Goal: Find specific page/section

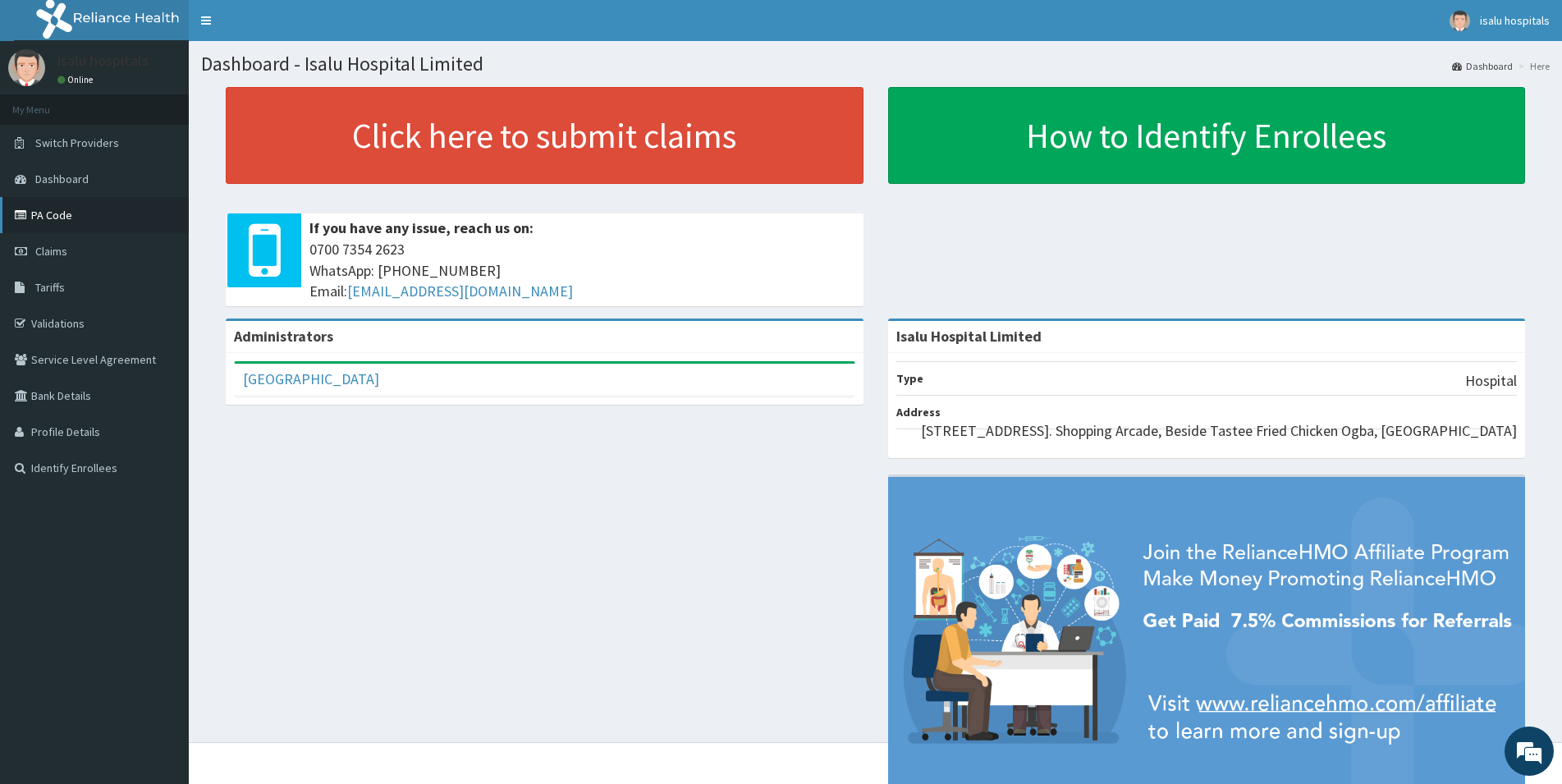
click at [72, 222] on link "PA Code" at bounding box center [94, 214] width 189 height 36
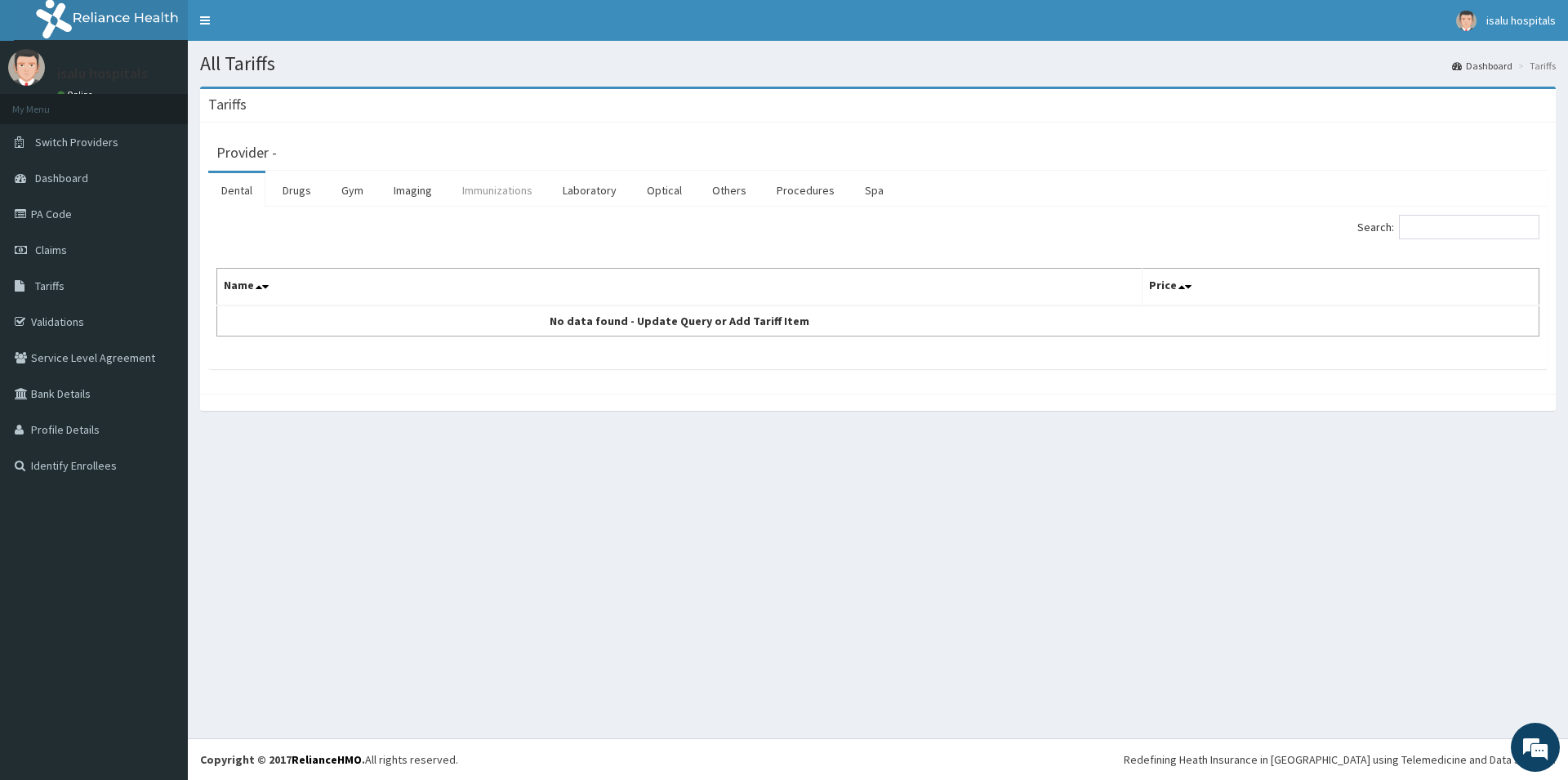
click at [511, 195] on link "Immunizations" at bounding box center [497, 190] width 96 height 34
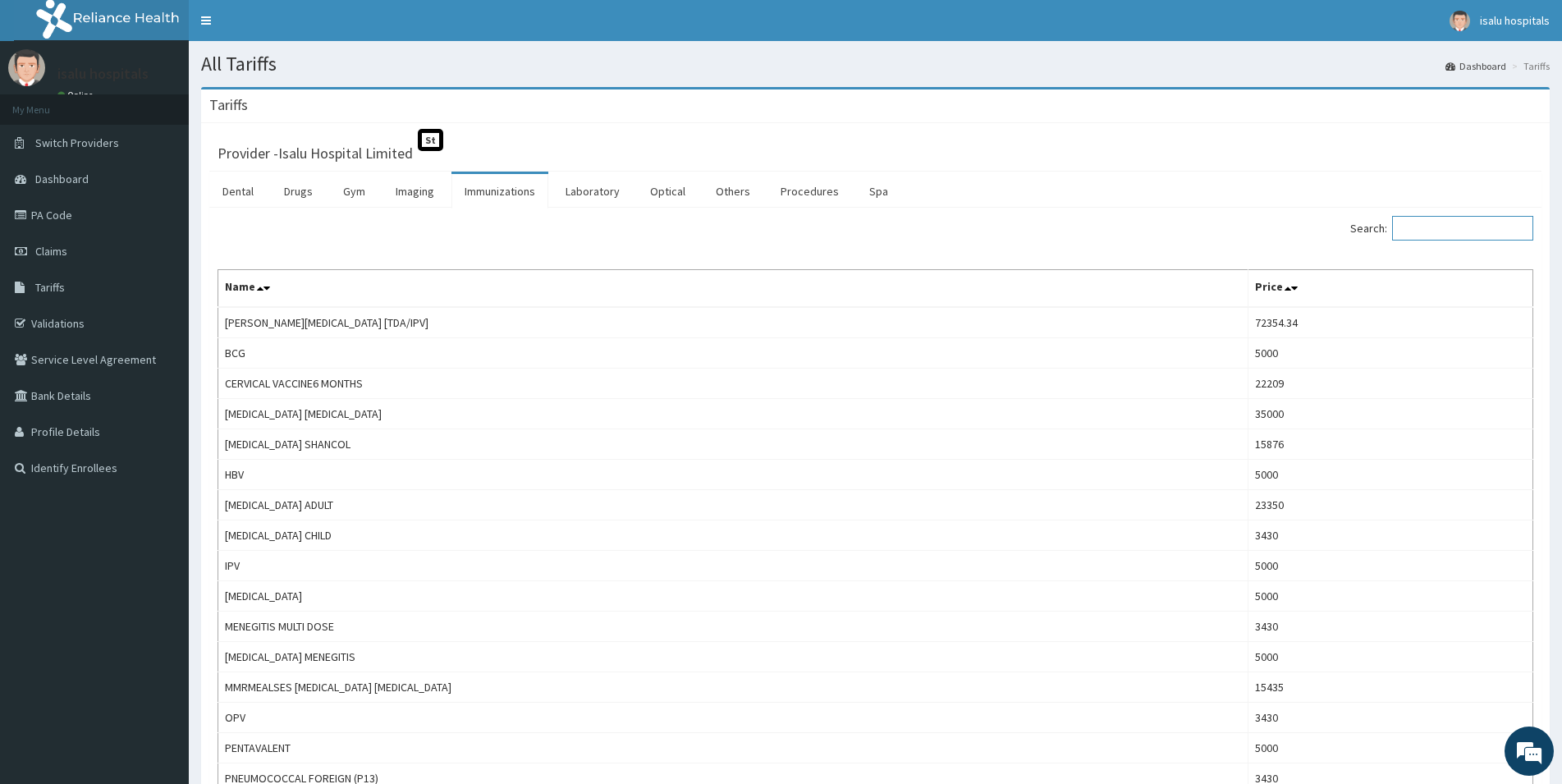
click at [1459, 233] on input "Search:" at bounding box center [1463, 228] width 141 height 24
click at [71, 221] on link "PA Code" at bounding box center [94, 214] width 189 height 36
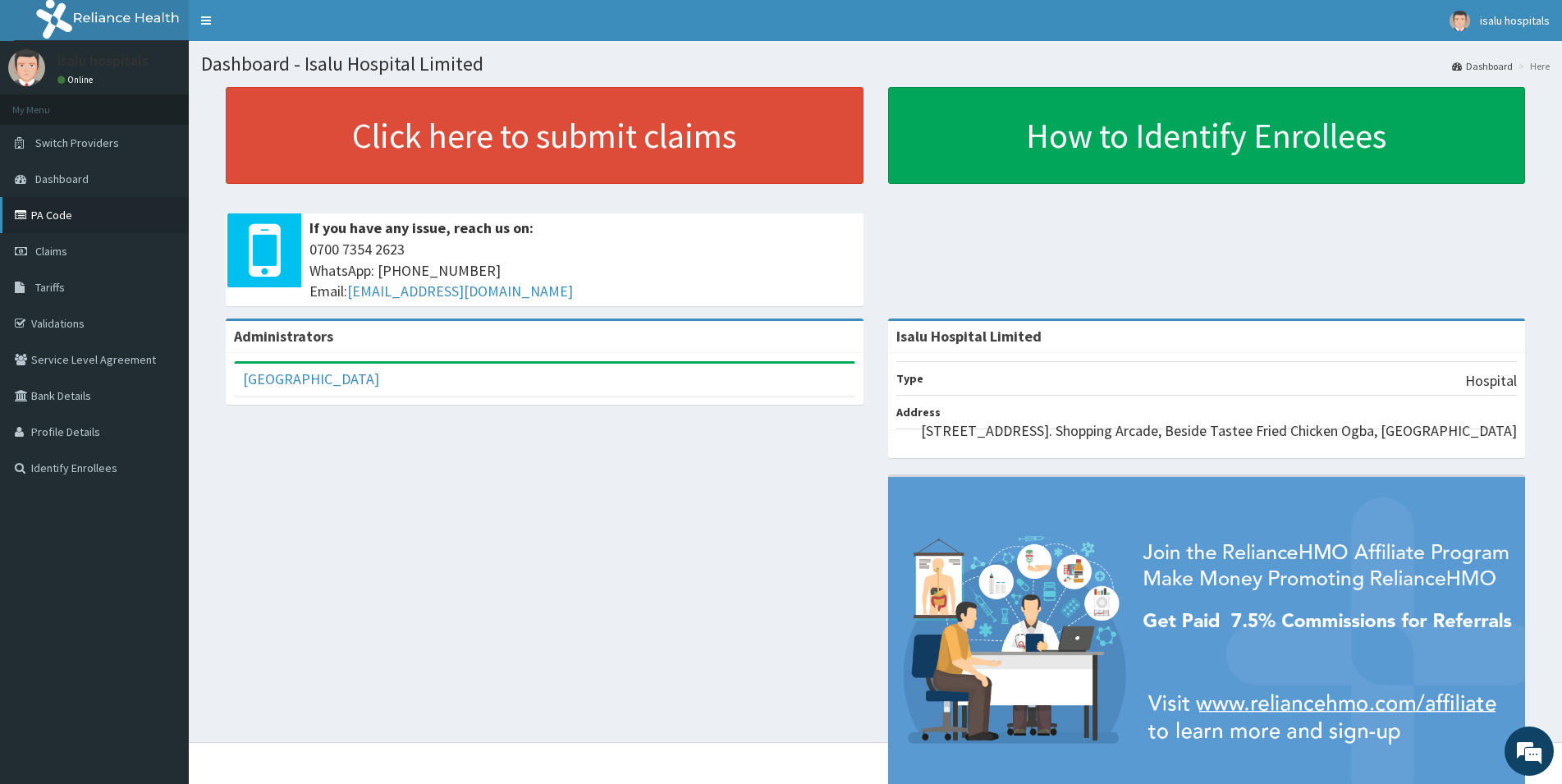
click at [71, 210] on link "PA Code" at bounding box center [94, 214] width 189 height 36
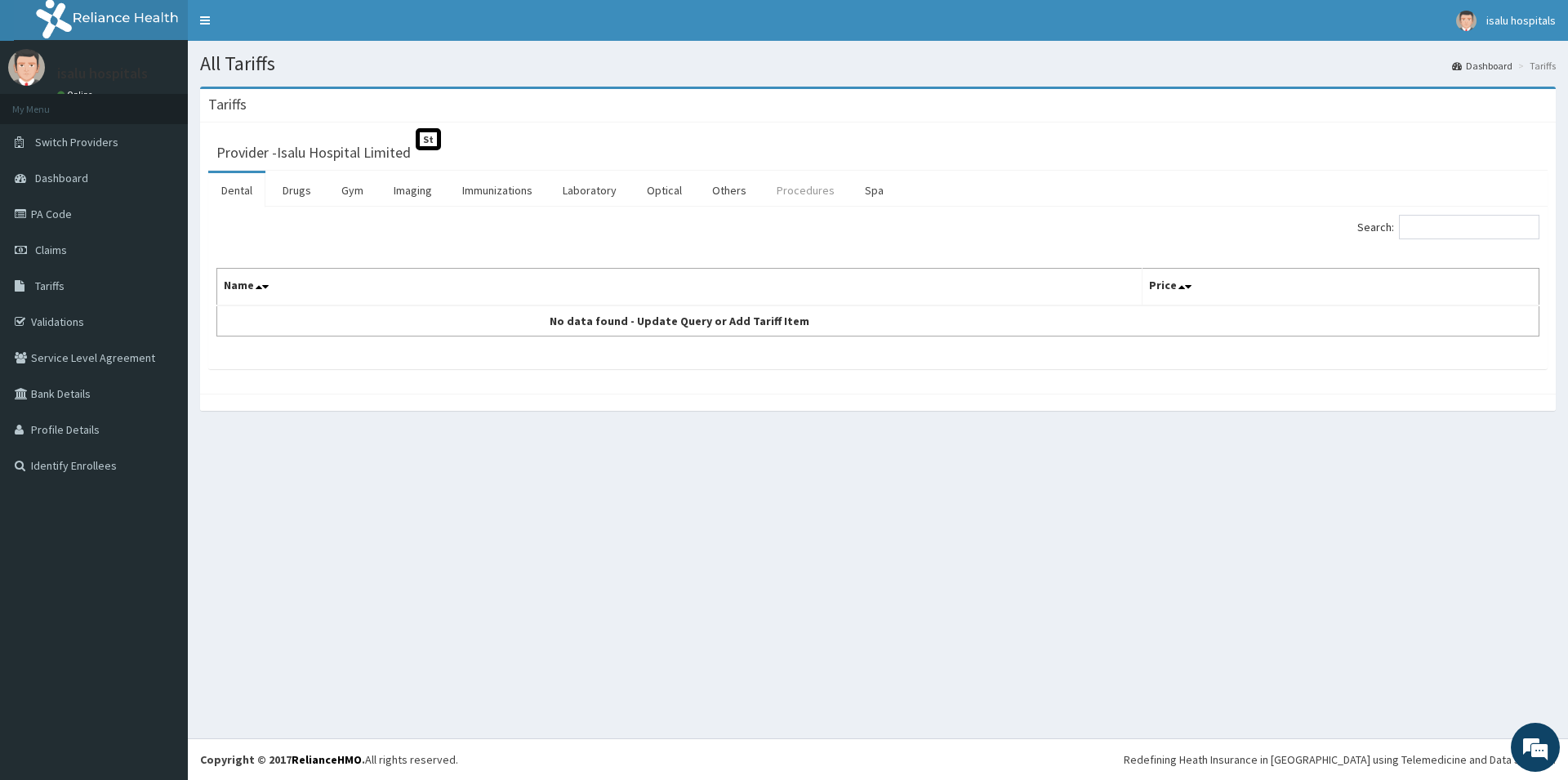
click at [825, 190] on link "Procedures" at bounding box center [805, 190] width 84 height 34
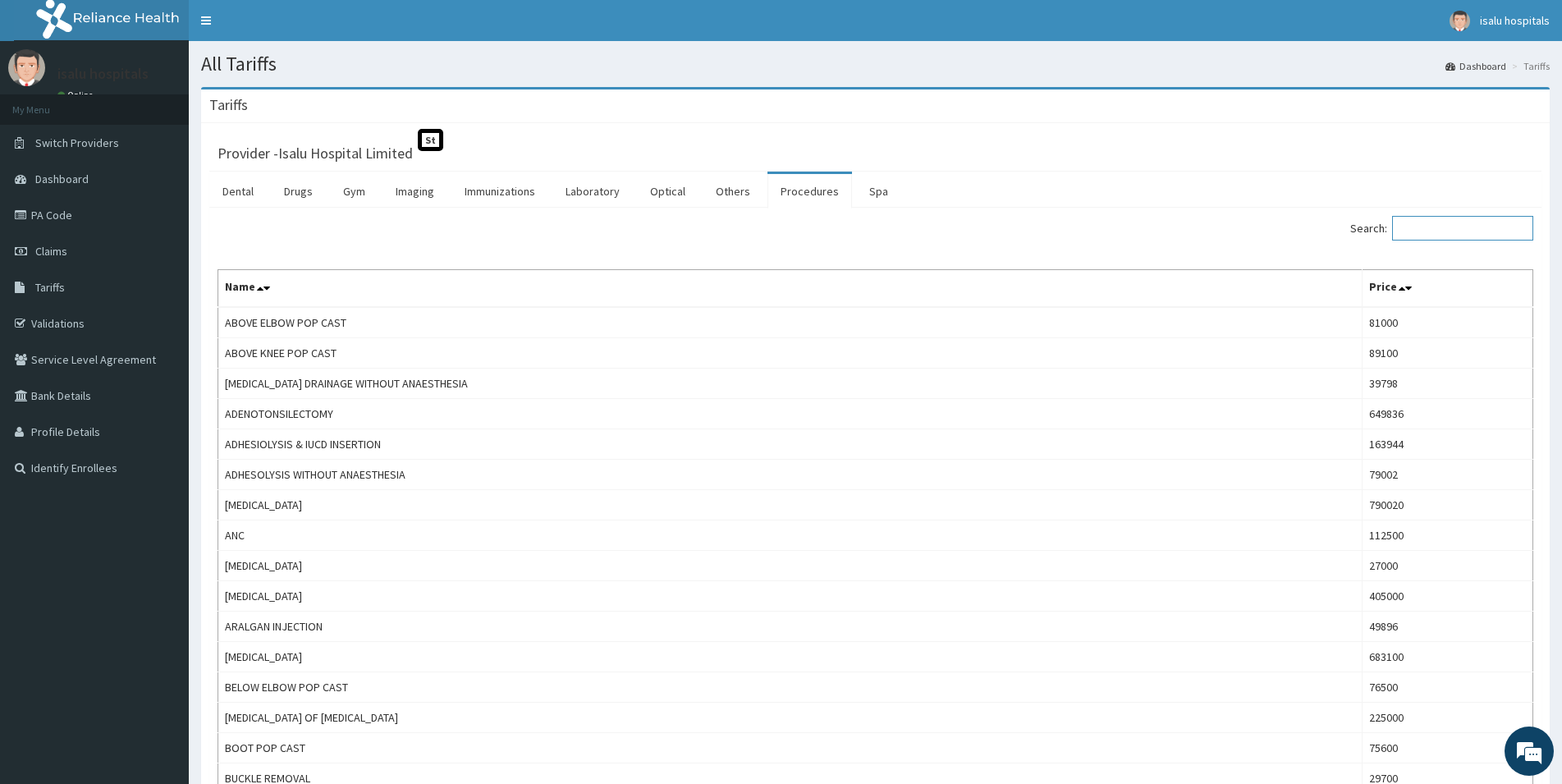
click at [1436, 226] on input "Search:" at bounding box center [1463, 228] width 141 height 24
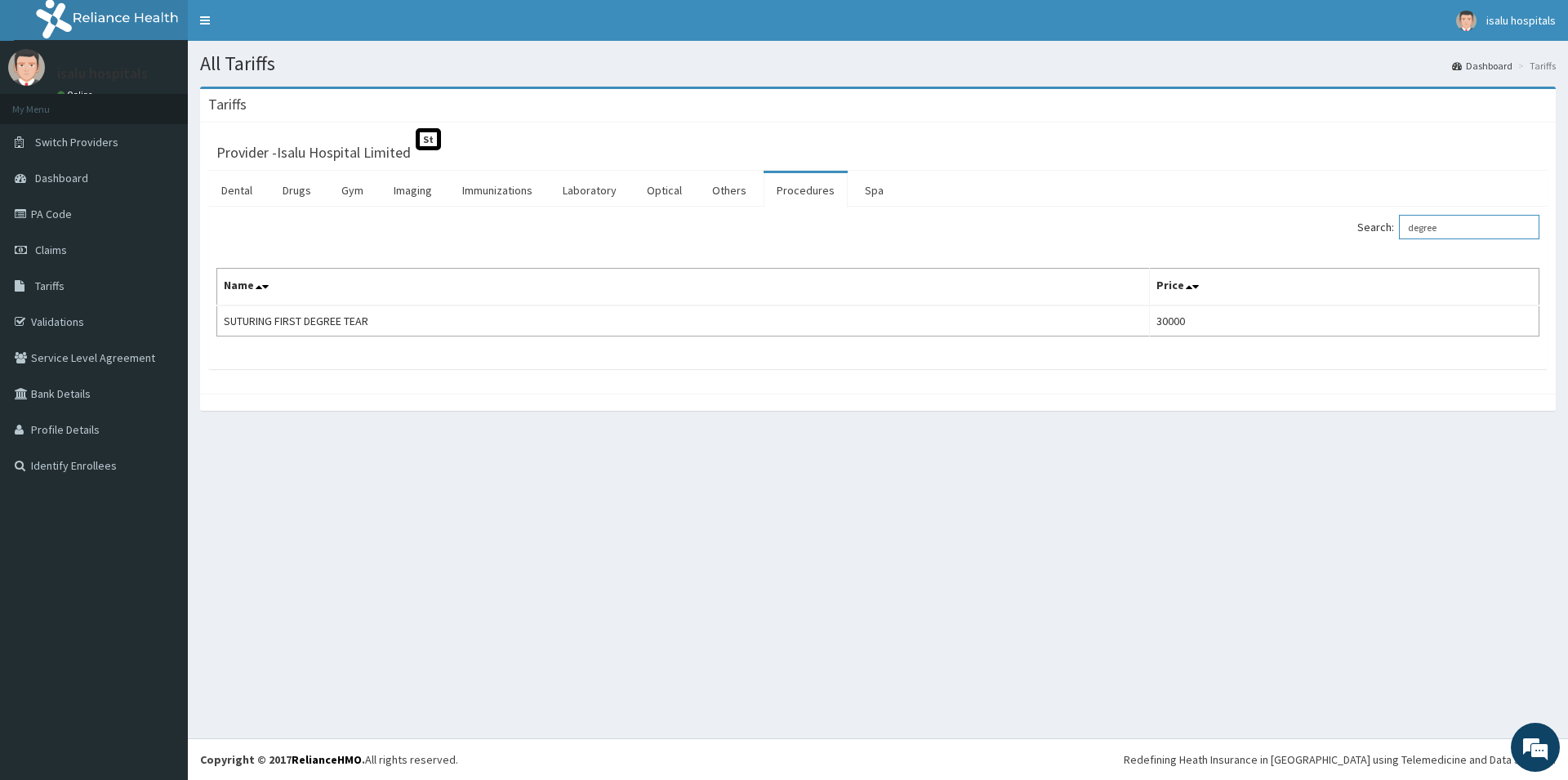
drag, startPoint x: 1494, startPoint y: 227, endPoint x: 1315, endPoint y: 248, distance: 180.2
click at [1399, 239] on input "degree" at bounding box center [1469, 227] width 140 height 24
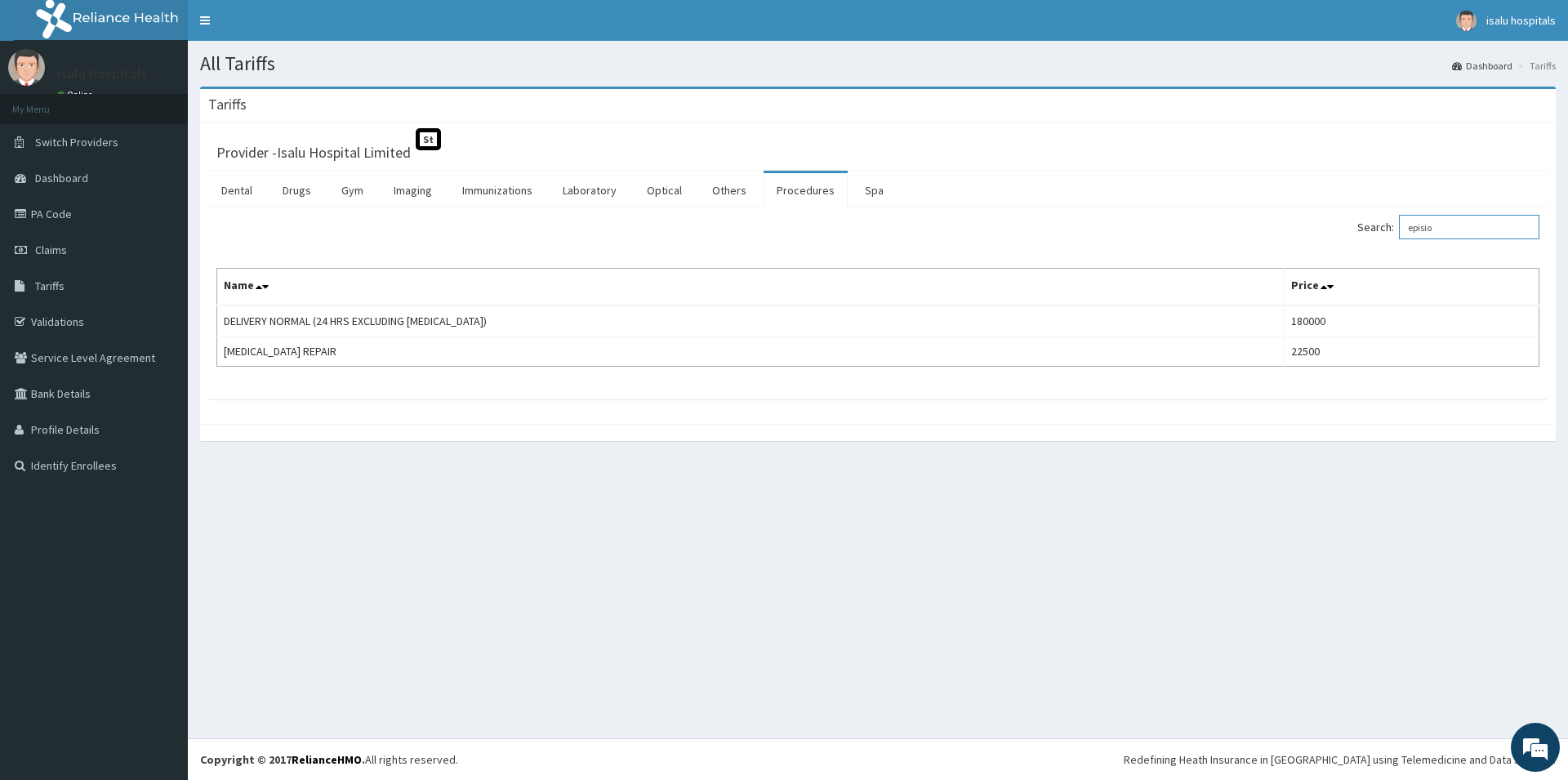
type input "episio"
